Goal: Find contact information: Find contact information

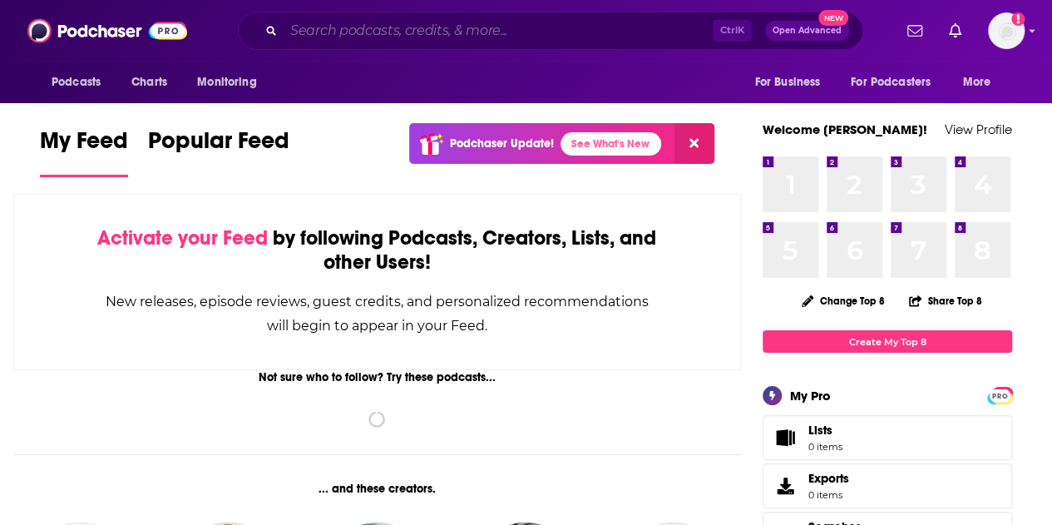
click at [451, 28] on input "Search podcasts, credits, & more..." at bounding box center [498, 30] width 429 height 27
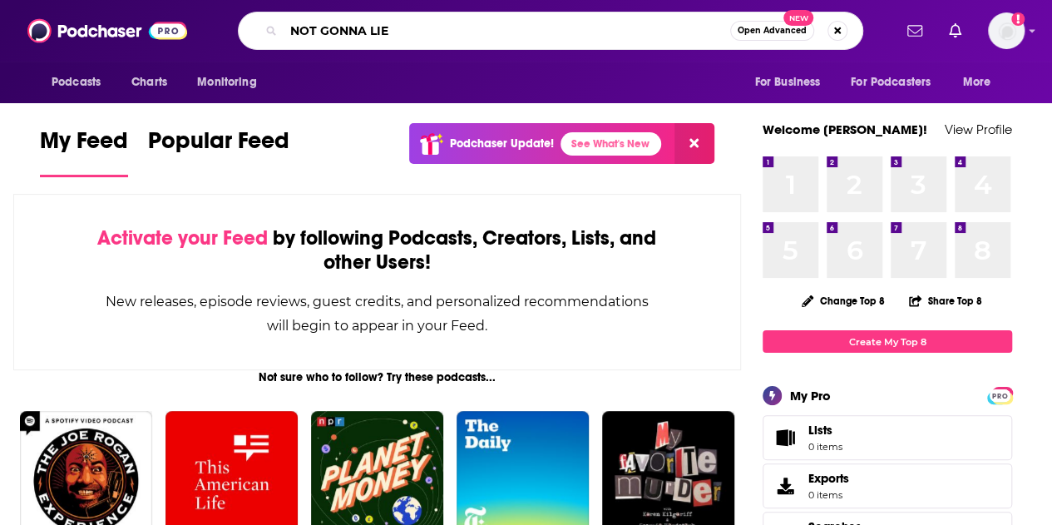
type input "NOT GONNA LIE"
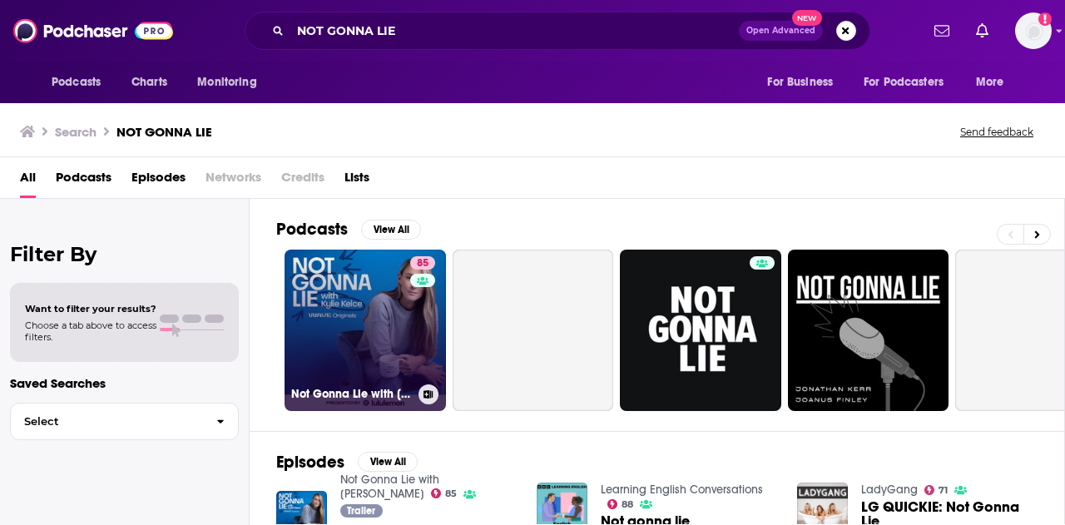
click at [348, 302] on link "85 Not Gonna Lie with [PERSON_NAME]" at bounding box center [364, 329] width 161 height 161
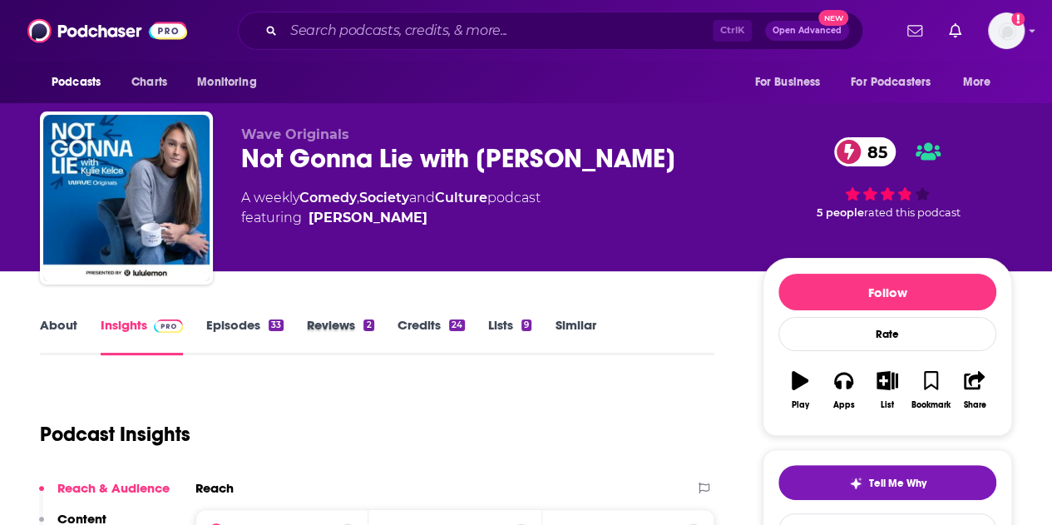
click at [391, 329] on div "Reviews 2" at bounding box center [352, 336] width 90 height 38
click at [419, 327] on link "Credits 24" at bounding box center [431, 336] width 67 height 38
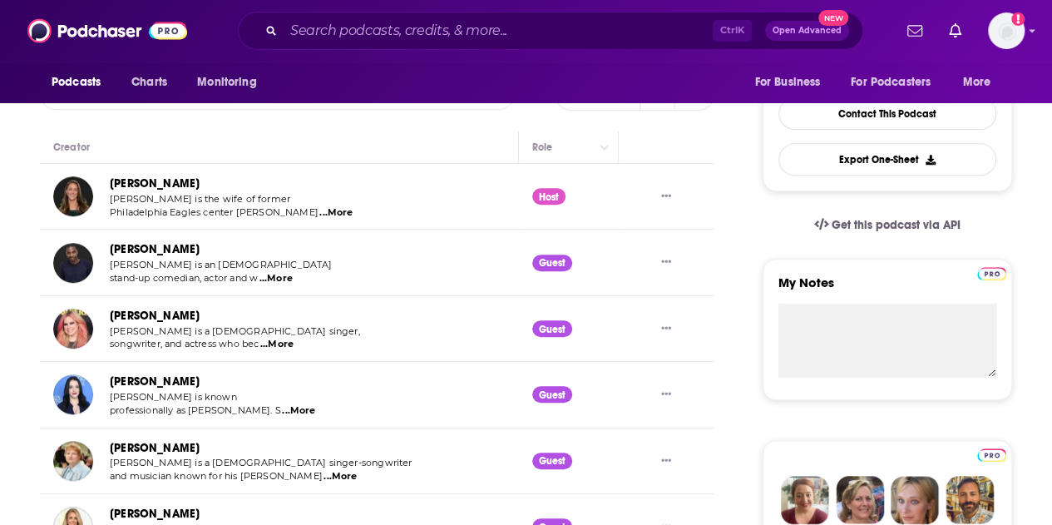
scroll to position [249, 0]
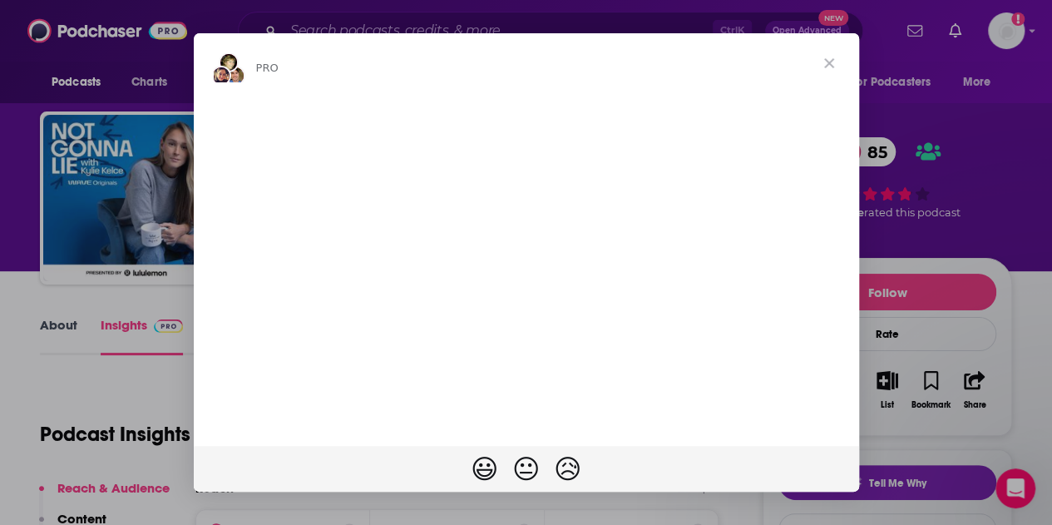
click at [831, 62] on span "Close" at bounding box center [829, 63] width 60 height 60
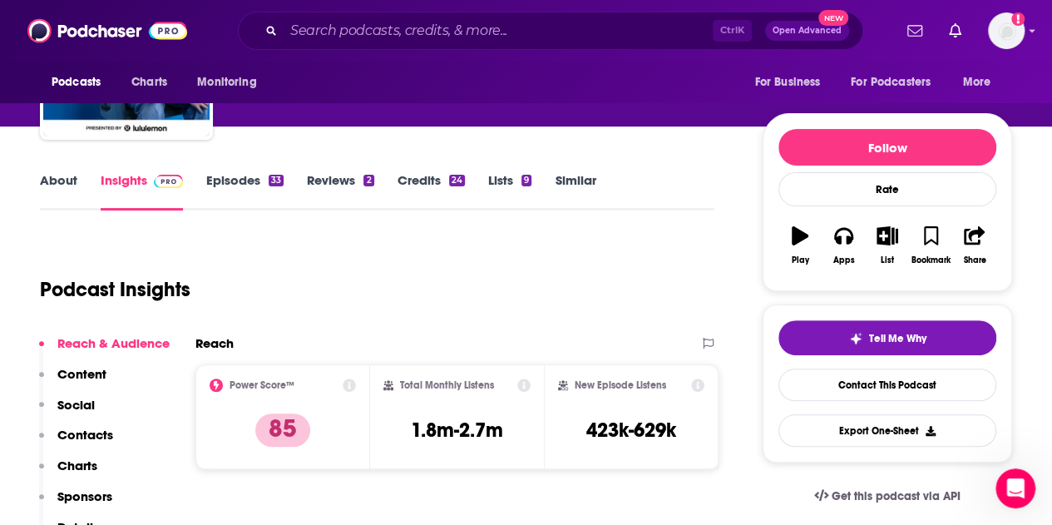
scroll to position [249, 0]
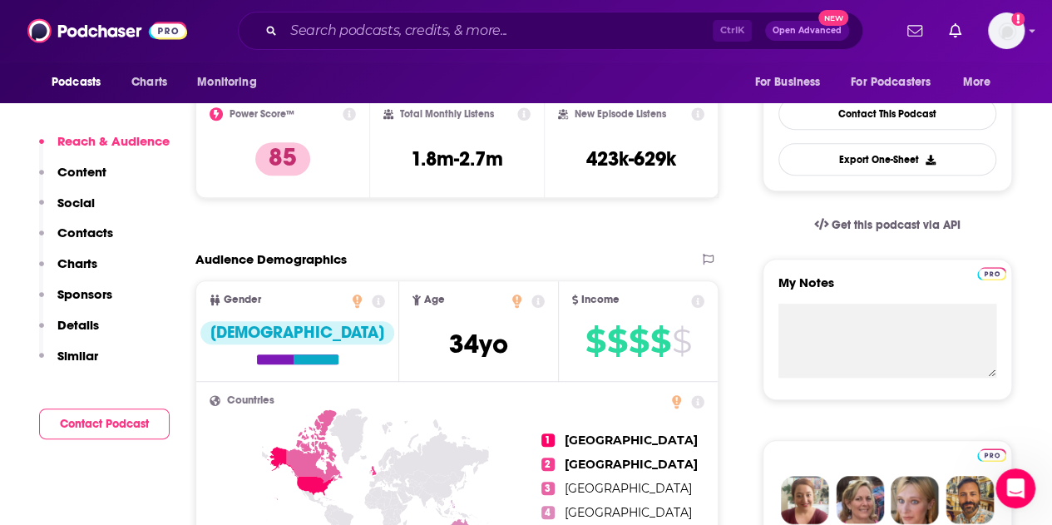
click at [100, 428] on button "Contact Podcast" at bounding box center [104, 423] width 131 height 31
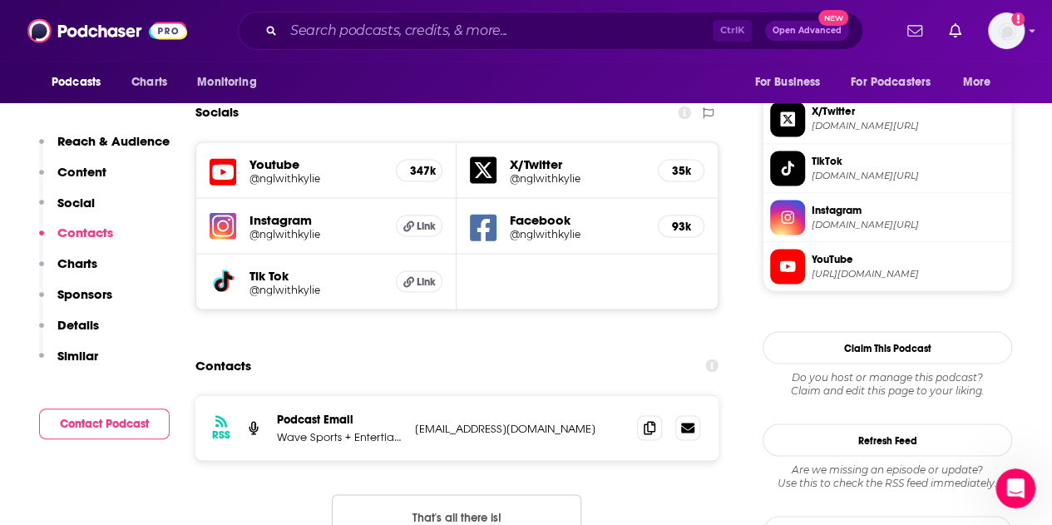
scroll to position [1459, 0]
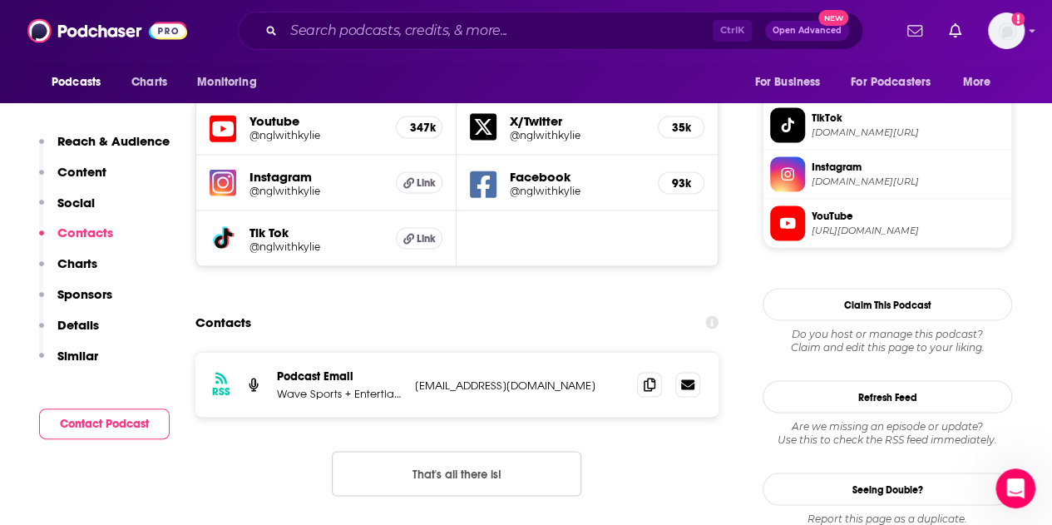
click at [352, 386] on p "Wave Sports + Entertianment" at bounding box center [339, 393] width 125 height 14
click at [291, 427] on div "RSS Podcast Email Wave Sports + Entertianment [EMAIL_ADDRESS][DOMAIN_NAME] [EMA…" at bounding box center [456, 436] width 523 height 171
